Goal: Task Accomplishment & Management: Complete application form

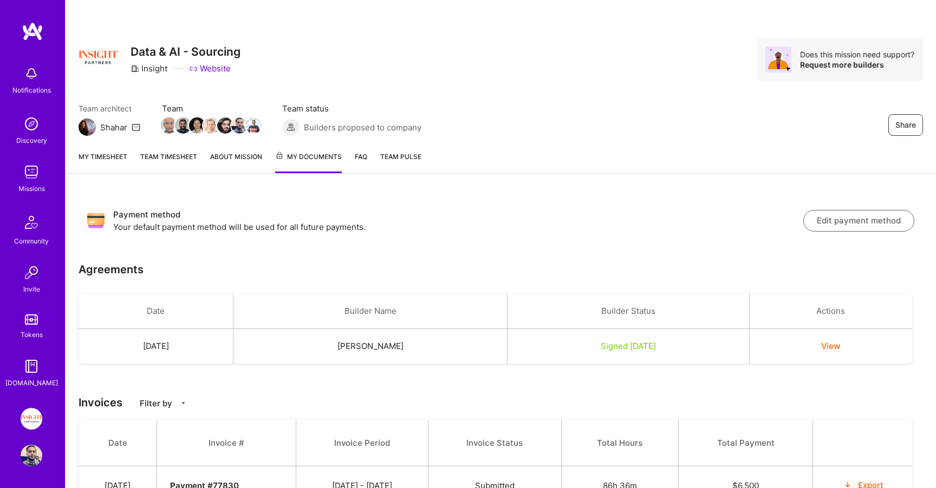
click at [31, 322] on img at bounding box center [31, 320] width 13 height 10
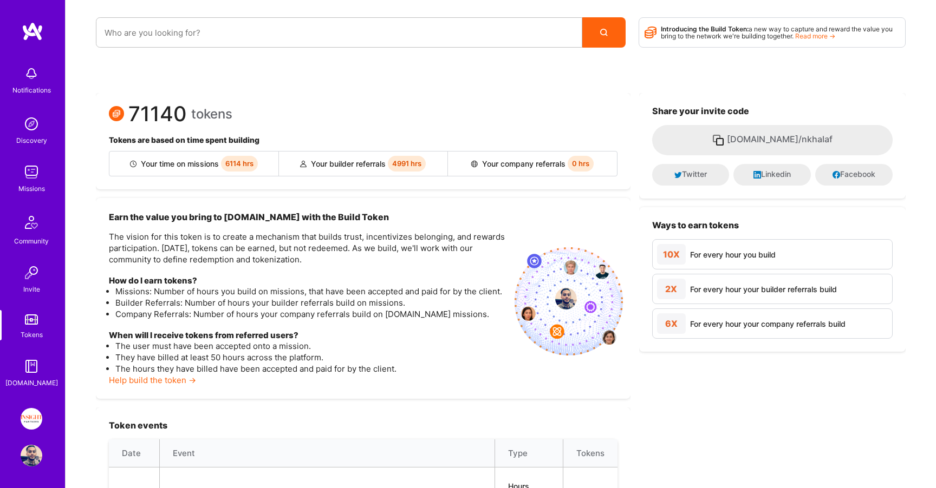
click at [33, 185] on div "Missions" at bounding box center [31, 188] width 27 height 11
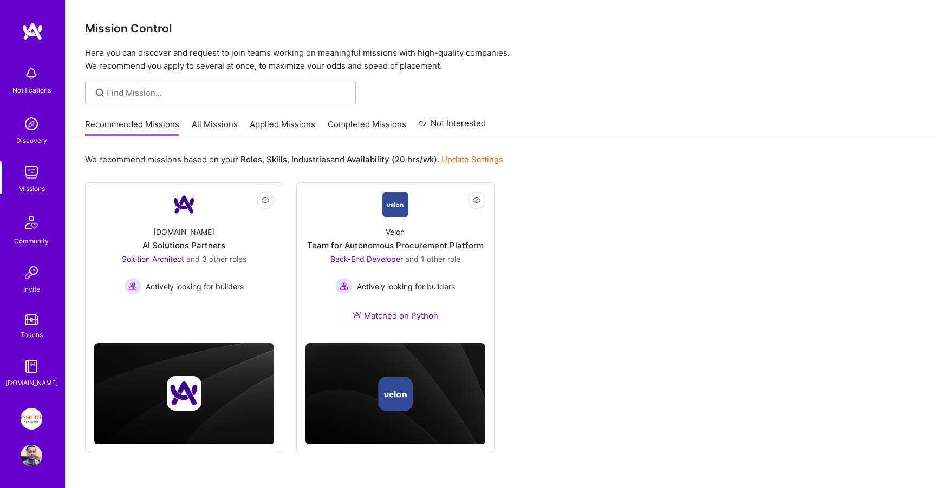
click at [277, 123] on link "Applied Missions" at bounding box center [283, 128] width 66 height 18
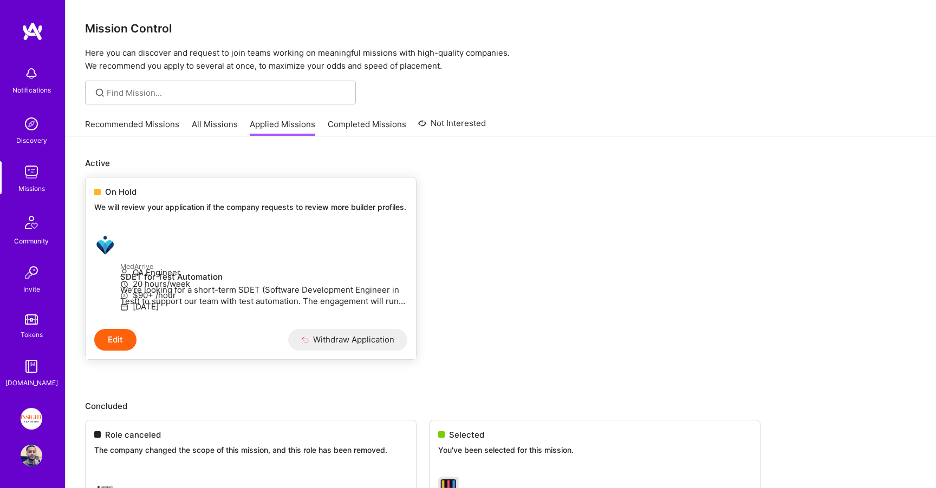
click at [220, 200] on div "On Hold We will review your application if the company requests to review more …" at bounding box center [251, 202] width 330 height 48
click at [124, 204] on p "We will review your application if the company requests to review more builder …" at bounding box center [250, 207] width 313 height 11
click at [114, 191] on span "On Hold" at bounding box center [120, 191] width 31 height 11
click at [127, 351] on button "Edit" at bounding box center [115, 340] width 42 height 22
click at [125, 127] on link "Recommended Missions" at bounding box center [132, 128] width 94 height 18
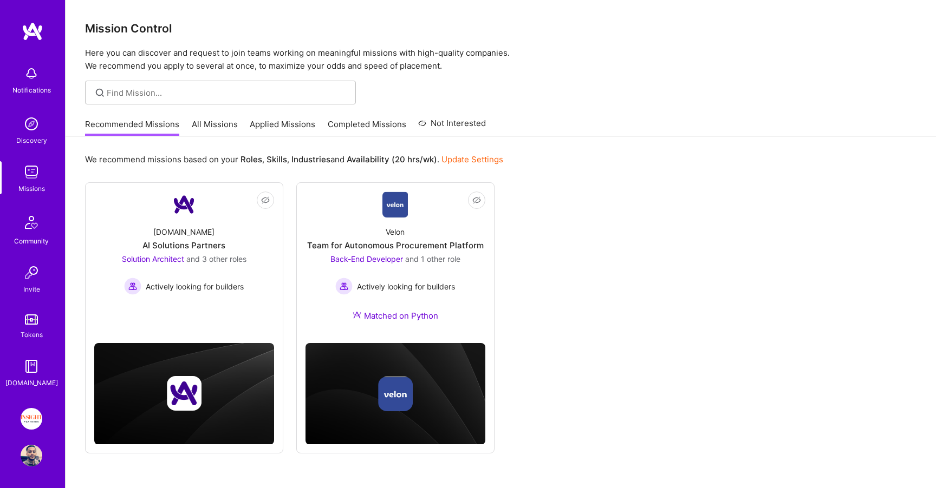
click at [218, 130] on link "All Missions" at bounding box center [215, 128] width 46 height 18
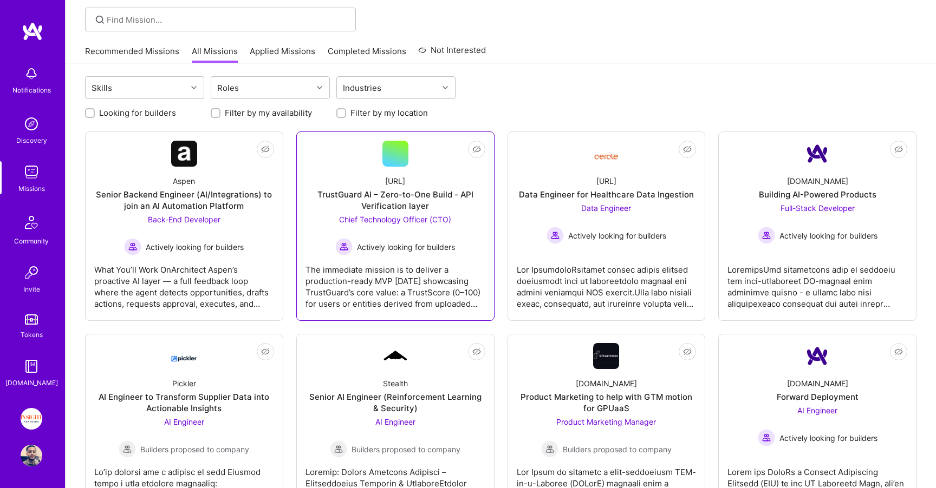
scroll to position [74, 0]
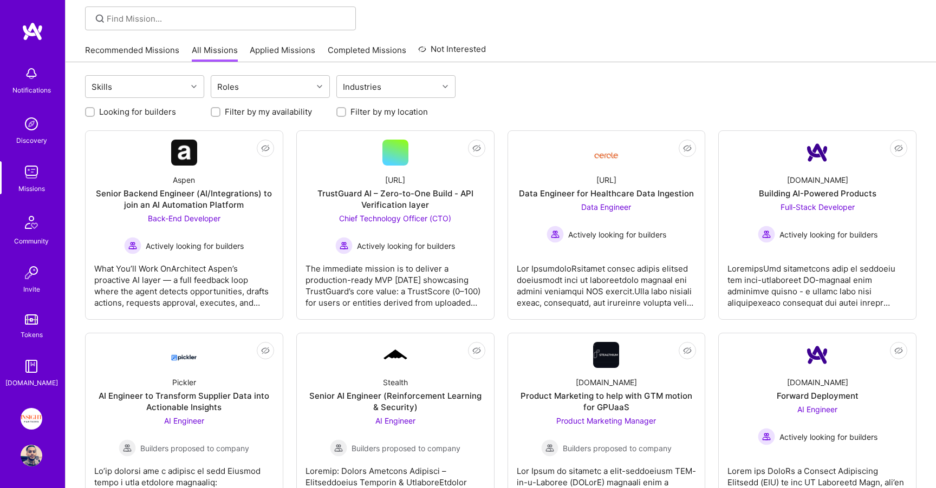
click at [287, 45] on link "Applied Missions" at bounding box center [283, 53] width 66 height 18
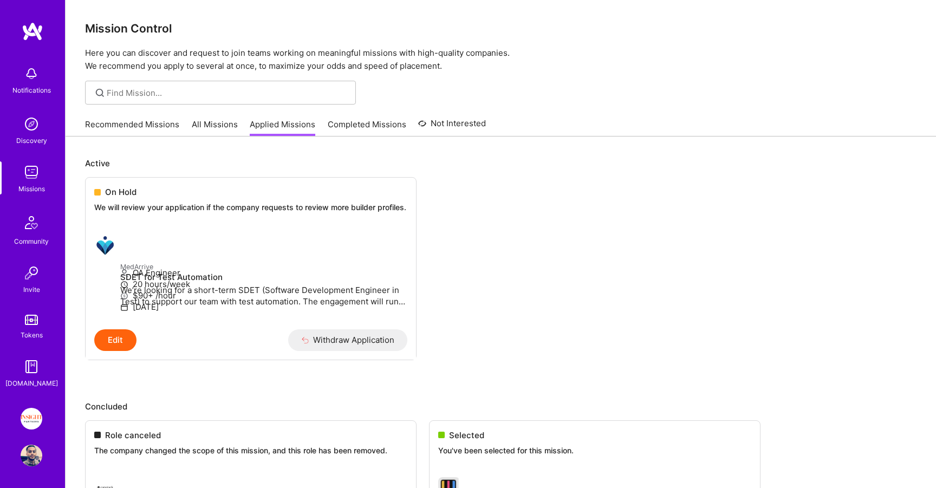
click at [140, 128] on link "Recommended Missions" at bounding box center [132, 128] width 94 height 18
